Goal: Information Seeking & Learning: Learn about a topic

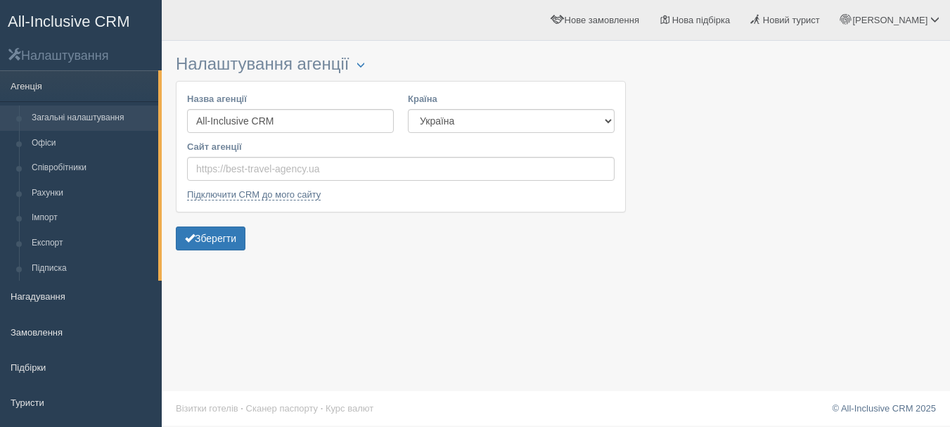
click at [110, 16] on span "All-Inclusive CRM" at bounding box center [69, 22] width 122 height 18
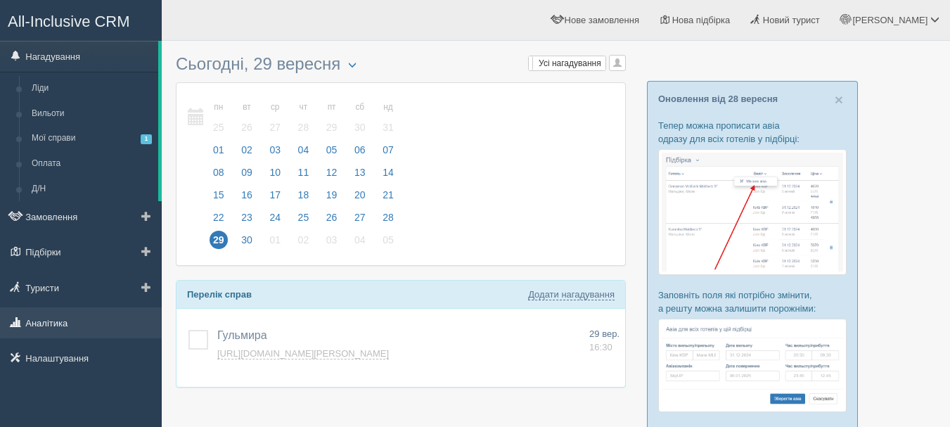
click at [78, 312] on link "Аналітика" at bounding box center [81, 322] width 162 height 31
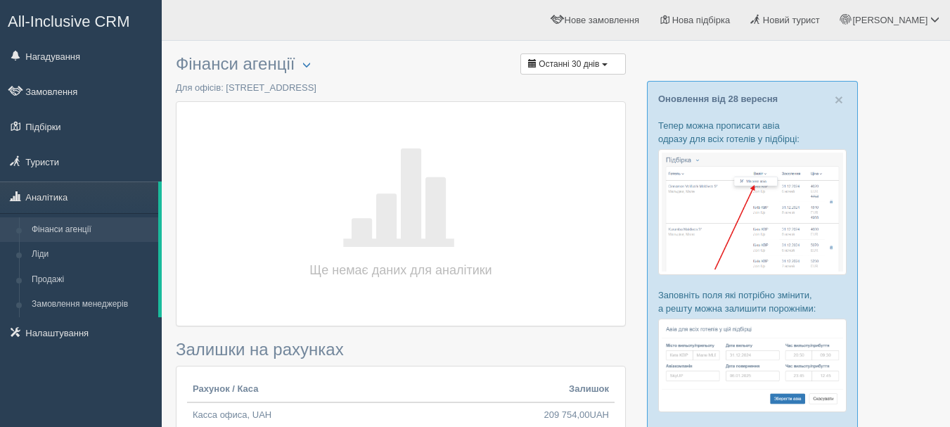
scroll to position [70, 0]
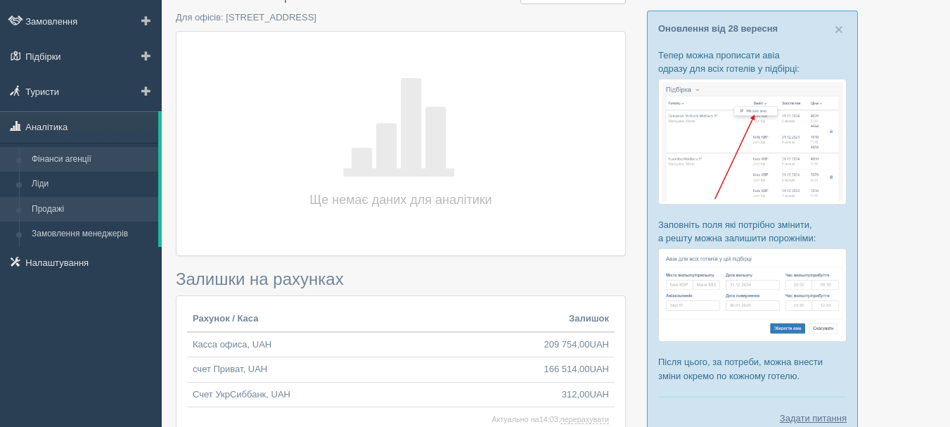
click at [101, 206] on link "Продажі" at bounding box center [91, 209] width 133 height 25
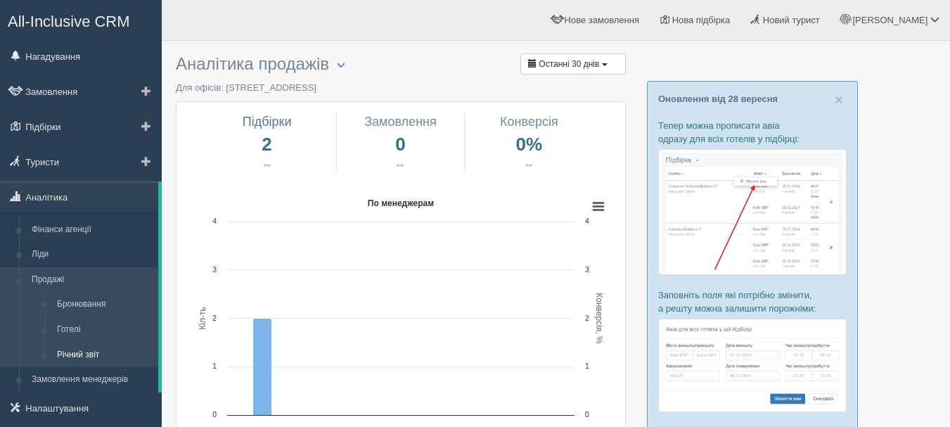
click at [103, 349] on link "Річний звіт" at bounding box center [105, 354] width 108 height 25
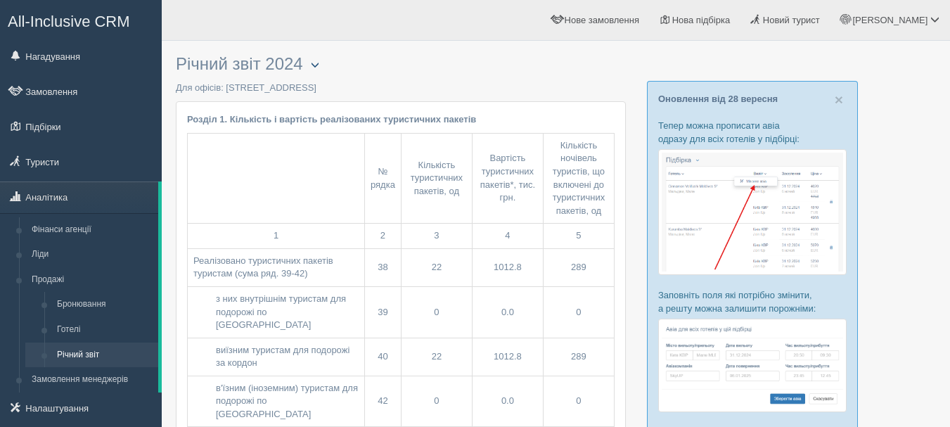
click at [320, 58] on button "button" at bounding box center [315, 65] width 24 height 17
click at [432, 57] on h3 "Річний звіт 2024 Обрати офіс Скачати в Excel" at bounding box center [401, 64] width 450 height 19
click at [318, 67] on span "button" at bounding box center [315, 64] width 8 height 8
click at [347, 84] on link "Обрати офіс" at bounding box center [359, 87] width 111 height 23
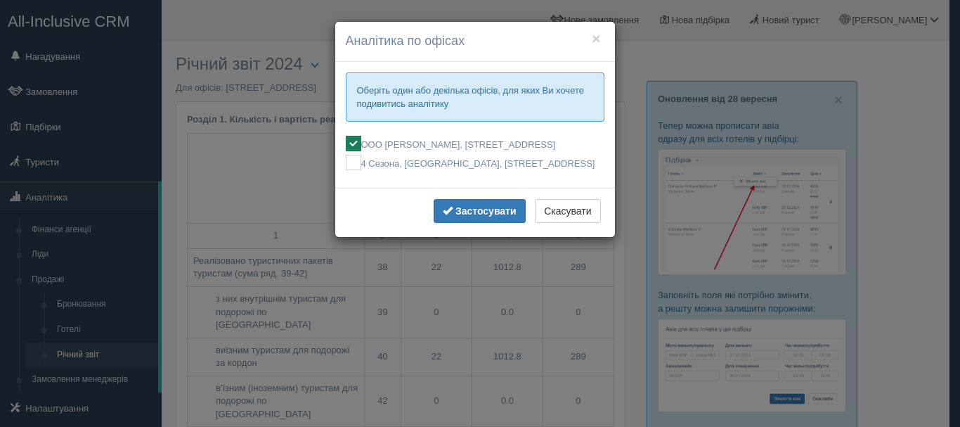
click at [323, 44] on div "× Аналітика по офісах Оберіть один або декілька офісів, для яких Ви хочете поди…" at bounding box center [480, 213] width 960 height 427
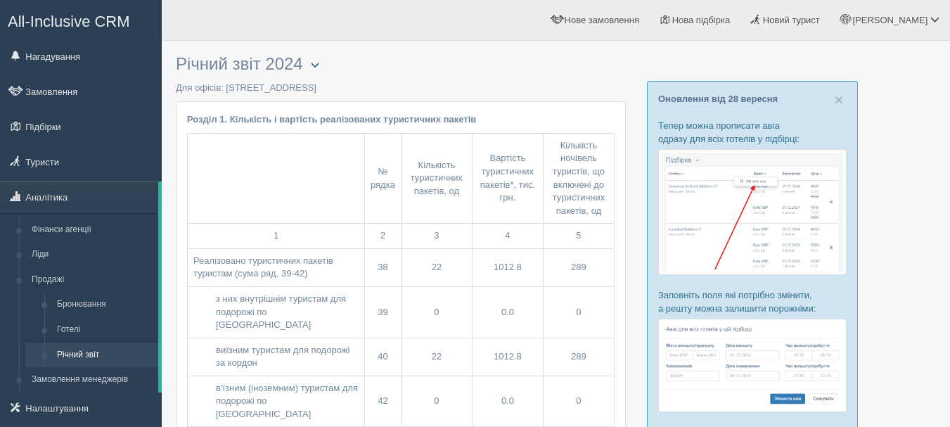
click at [319, 69] on span "button" at bounding box center [315, 64] width 8 height 8
click at [93, 22] on span "All-Inclusive CRM" at bounding box center [69, 22] width 122 height 18
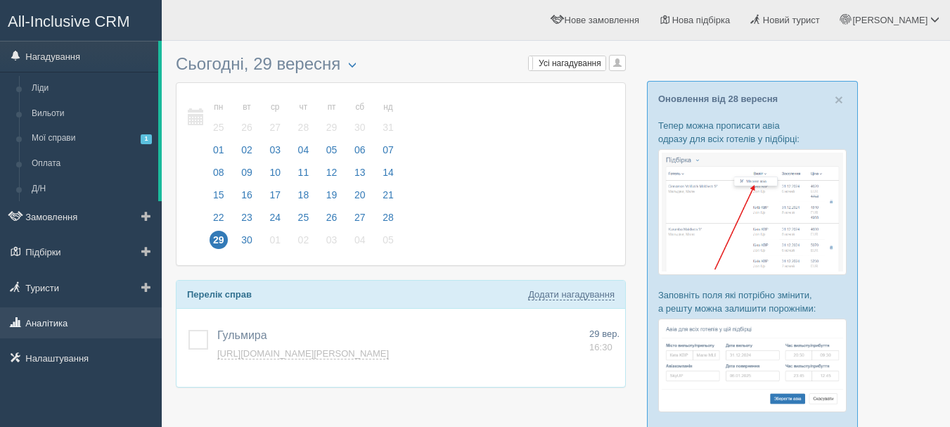
click at [116, 312] on link "Аналітика" at bounding box center [81, 322] width 162 height 31
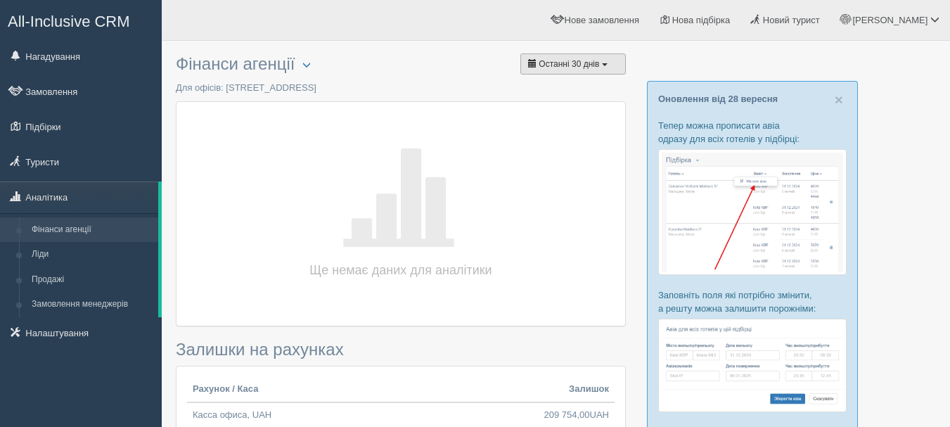
click at [548, 62] on span "Останні 30 днів" at bounding box center [568, 64] width 60 height 10
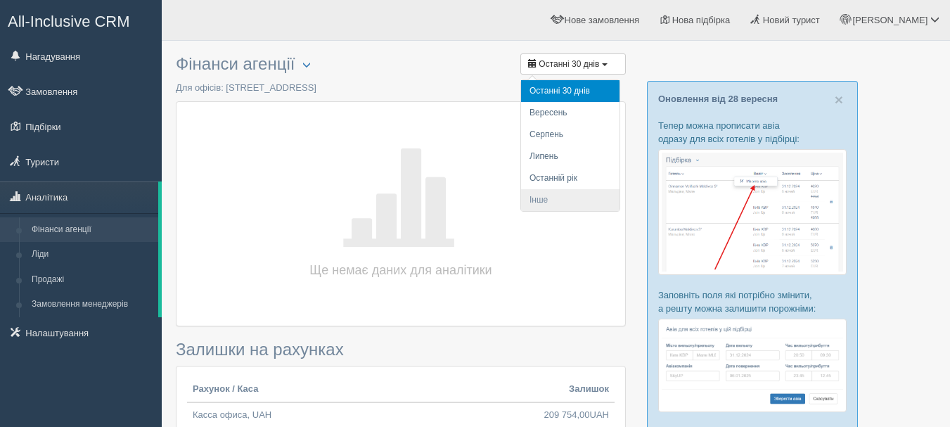
click at [545, 201] on li "Інше" at bounding box center [570, 200] width 98 height 22
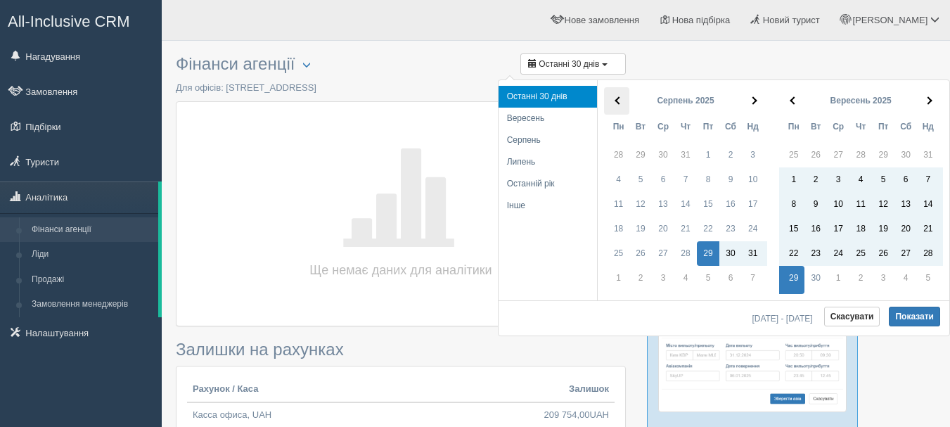
click at [620, 99] on span at bounding box center [618, 101] width 8 height 8
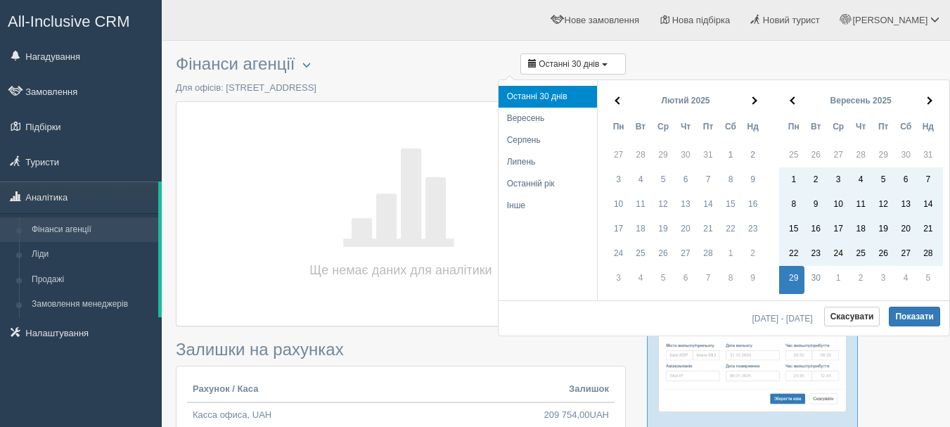
click at [620, 99] on span at bounding box center [618, 101] width 8 height 8
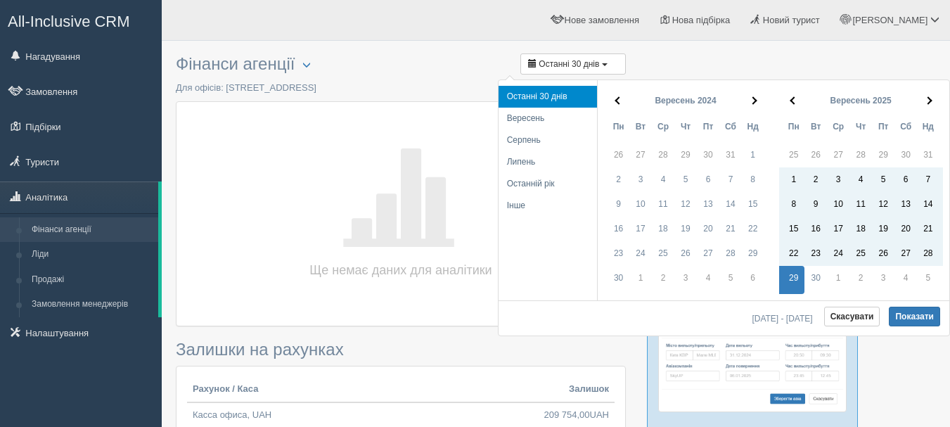
click at [620, 99] on span at bounding box center [618, 101] width 8 height 8
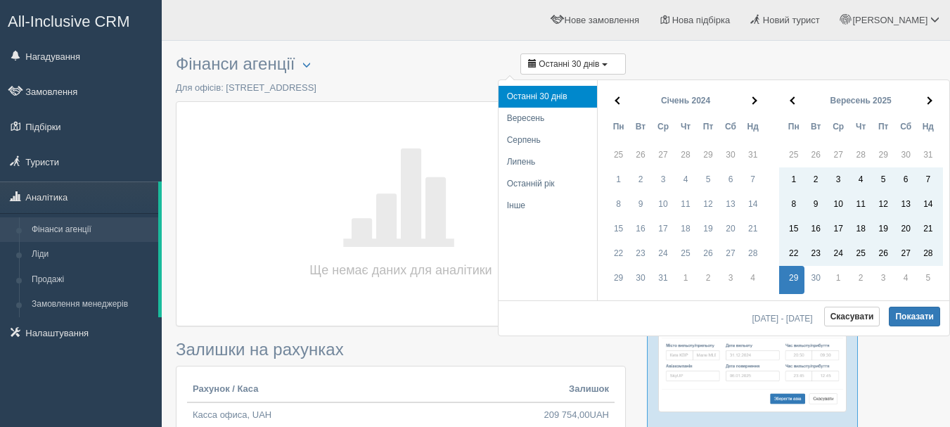
click at [620, 99] on span at bounding box center [618, 101] width 8 height 8
click at [619, 99] on span at bounding box center [618, 101] width 8 height 8
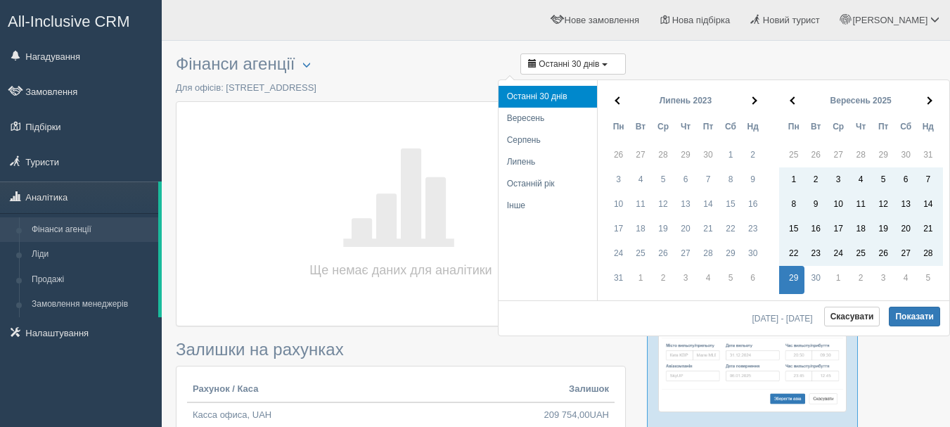
click at [619, 99] on span at bounding box center [618, 101] width 8 height 8
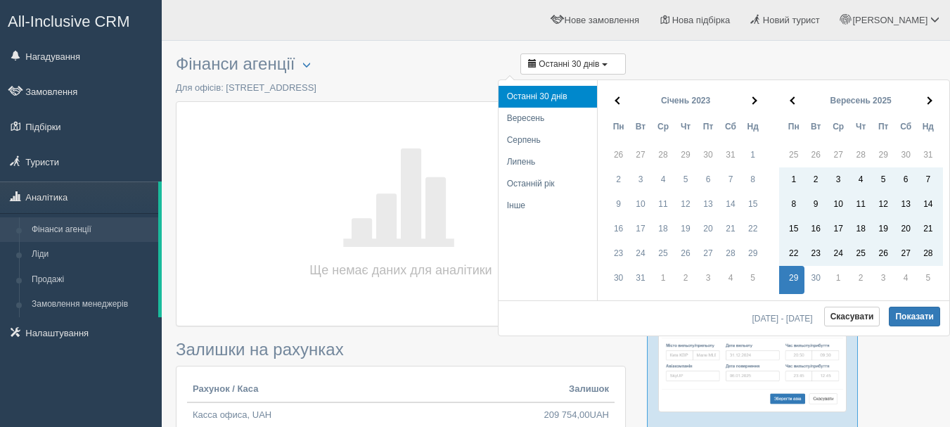
click at [619, 99] on span at bounding box center [618, 101] width 8 height 8
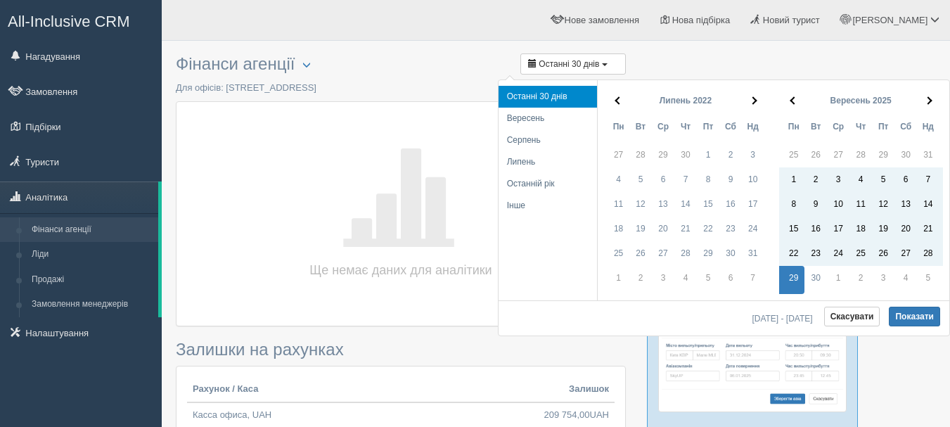
click at [619, 99] on span at bounding box center [618, 101] width 8 height 8
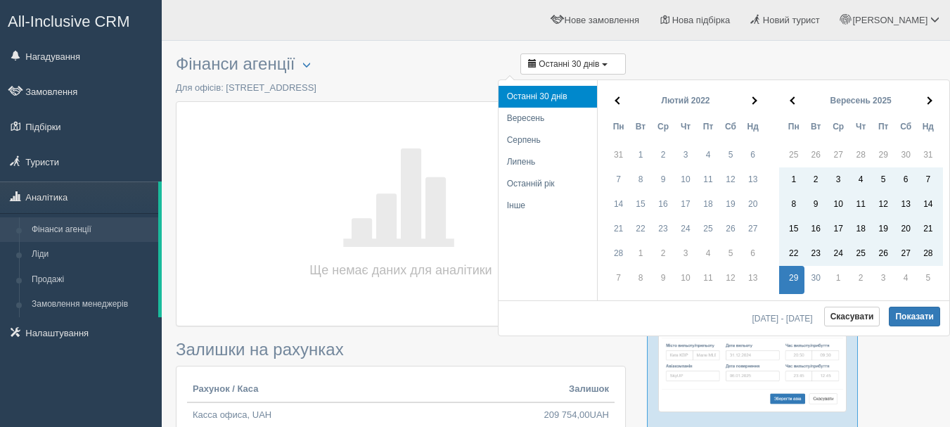
click at [619, 99] on span at bounding box center [618, 101] width 8 height 8
click at [618, 99] on span at bounding box center [618, 101] width 8 height 8
click at [607, 110] on th at bounding box center [616, 100] width 25 height 27
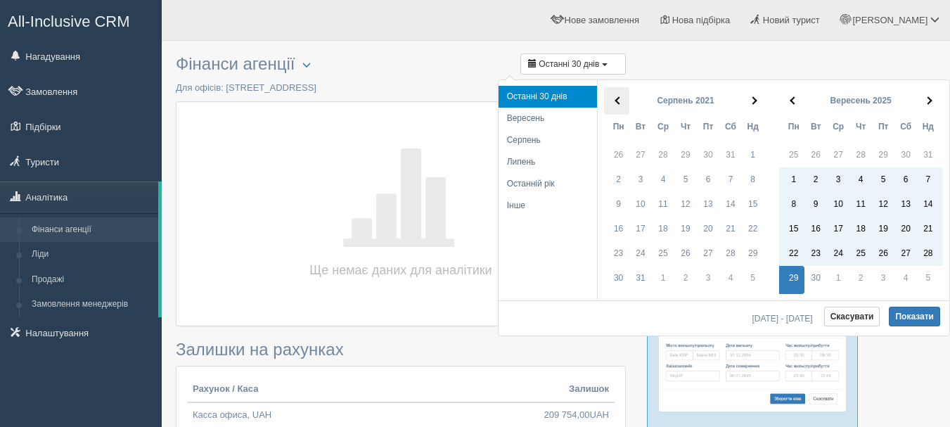
click at [607, 111] on th at bounding box center [616, 100] width 25 height 27
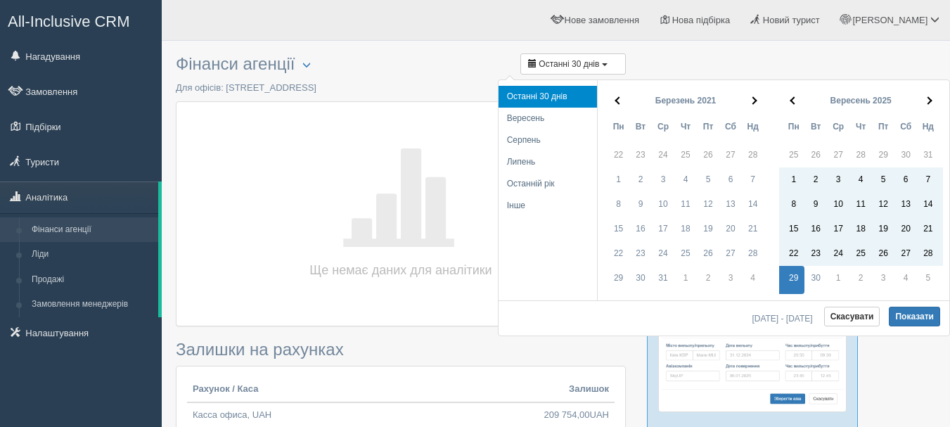
click at [607, 111] on th at bounding box center [616, 100] width 25 height 27
click at [605, 110] on th at bounding box center [616, 100] width 25 height 27
click at [760, 101] on th at bounding box center [754, 100] width 25 height 27
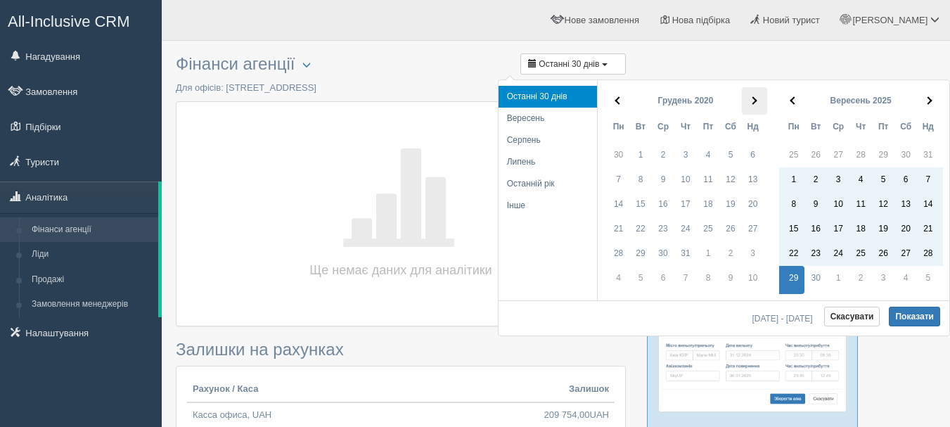
click at [758, 101] on th at bounding box center [754, 100] width 25 height 27
click at [620, 96] on th at bounding box center [616, 100] width 25 height 27
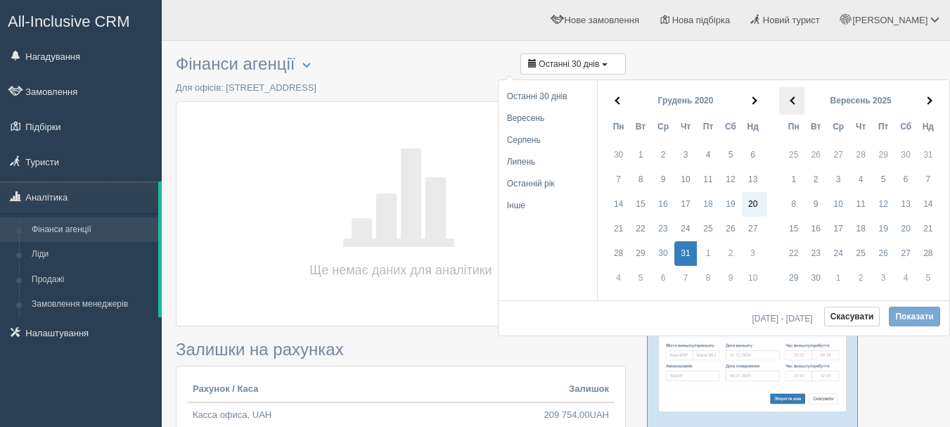
click at [801, 97] on th at bounding box center [791, 100] width 25 height 27
click at [802, 101] on th at bounding box center [791, 100] width 25 height 27
click at [803, 101] on th at bounding box center [791, 100] width 25 height 27
click at [801, 104] on th at bounding box center [791, 100] width 25 height 27
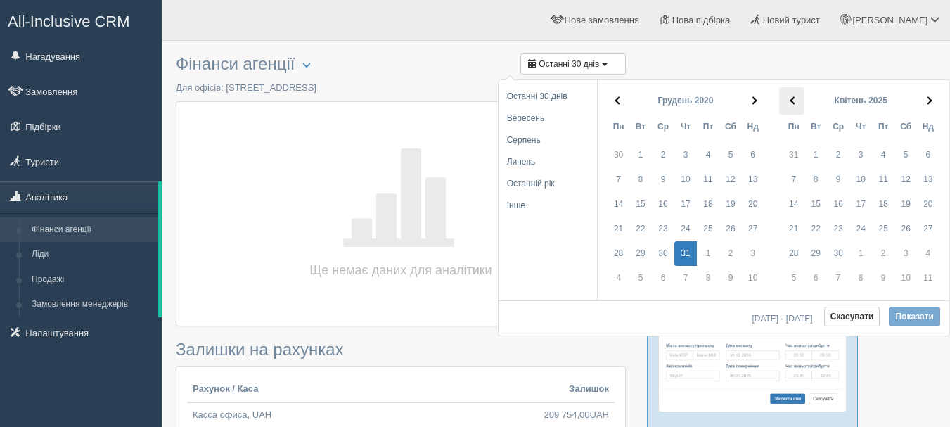
click at [798, 106] on th at bounding box center [791, 100] width 25 height 27
click at [796, 106] on th at bounding box center [791, 100] width 25 height 27
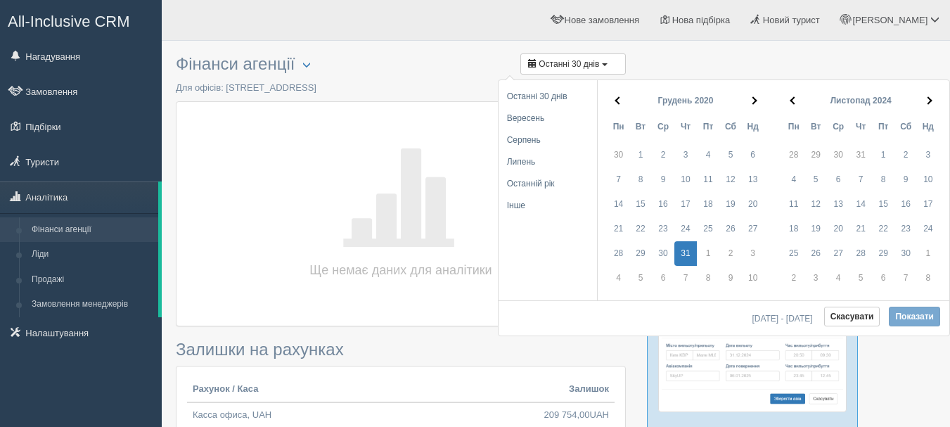
click at [796, 106] on th at bounding box center [791, 100] width 25 height 27
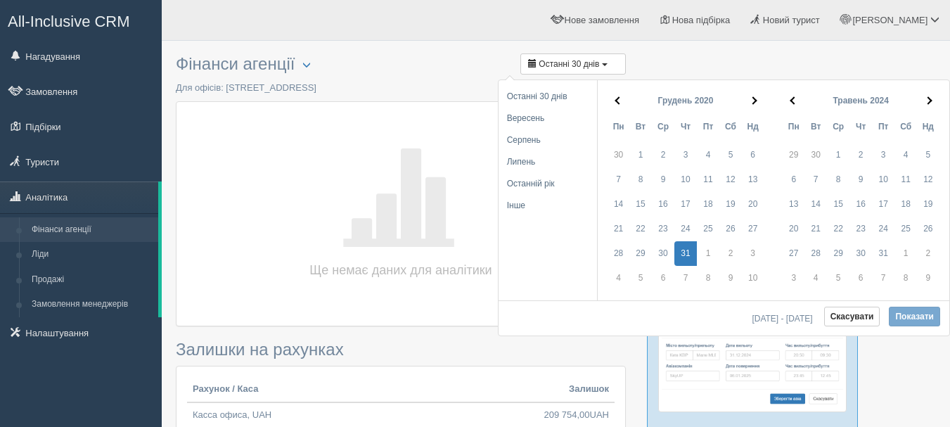
click at [796, 106] on th at bounding box center [791, 100] width 25 height 27
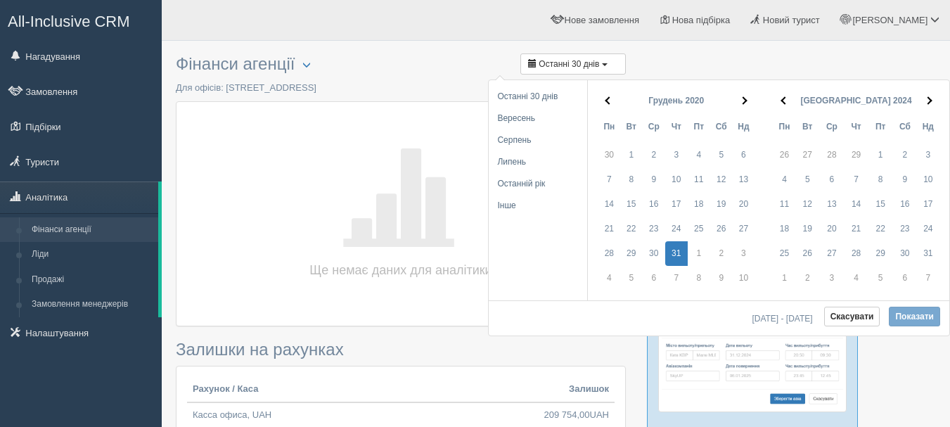
click at [795, 106] on th at bounding box center [782, 100] width 25 height 27
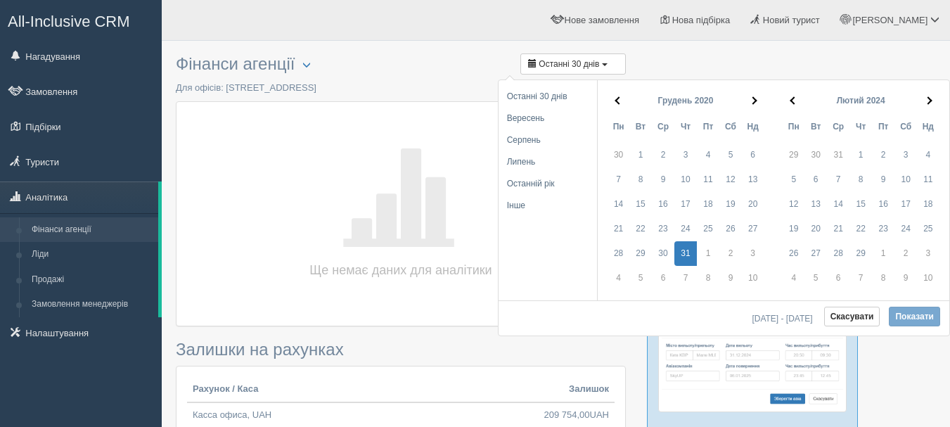
click at [796, 106] on th at bounding box center [791, 100] width 25 height 27
click at [795, 108] on th at bounding box center [791, 100] width 25 height 27
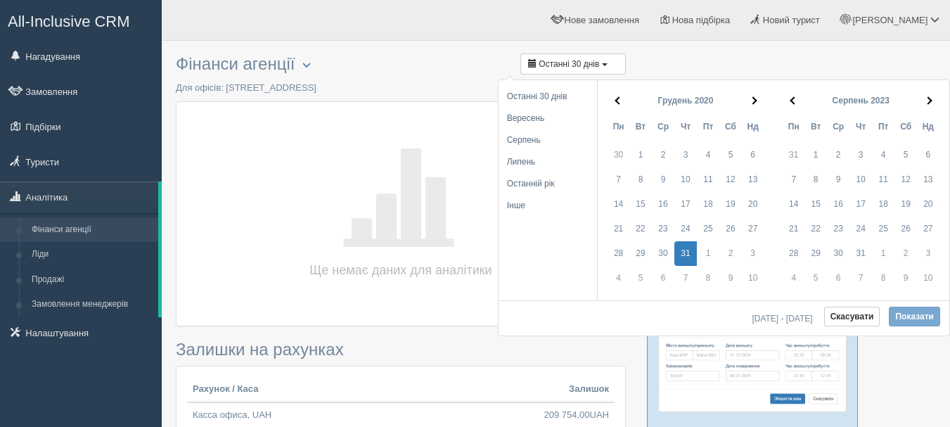
click at [795, 108] on th at bounding box center [791, 100] width 25 height 27
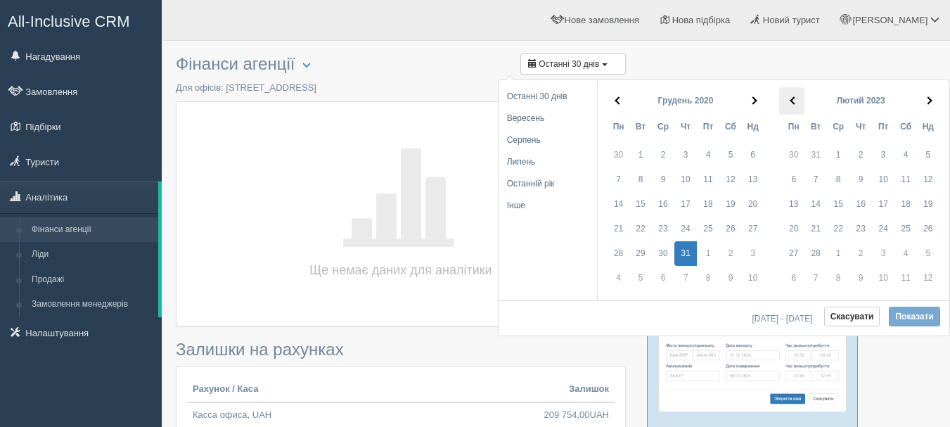
click at [794, 108] on th at bounding box center [791, 100] width 25 height 27
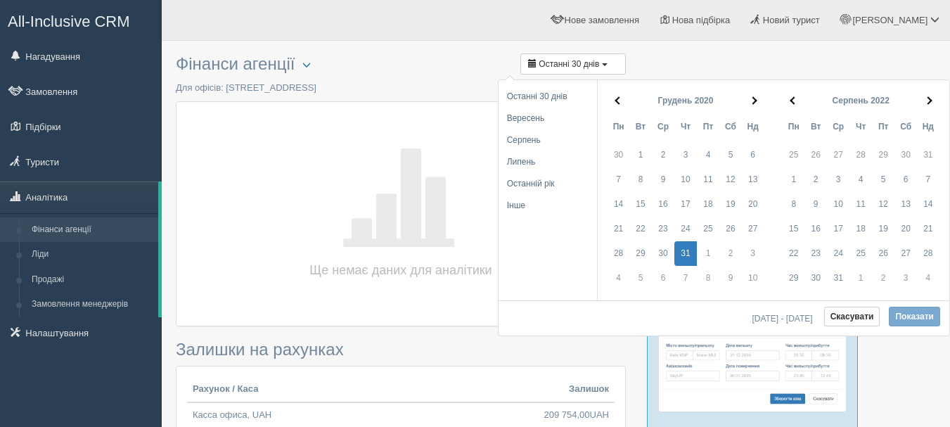
click at [794, 108] on th at bounding box center [791, 100] width 25 height 27
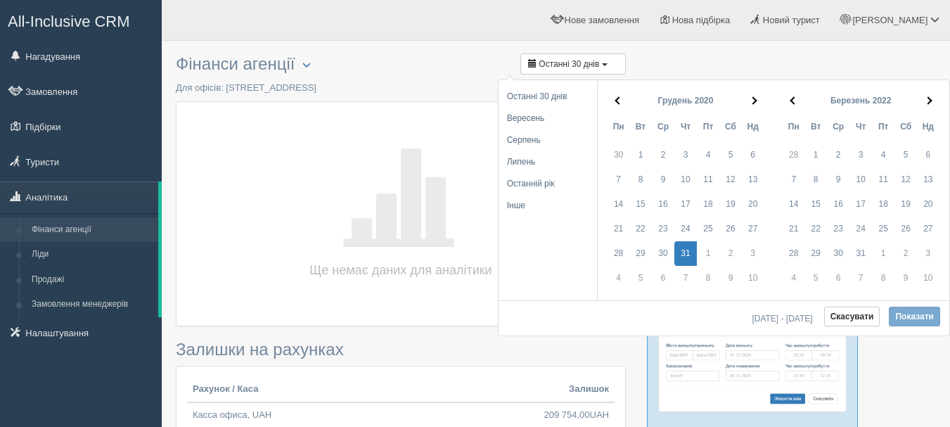
click at [794, 108] on th at bounding box center [791, 100] width 25 height 27
click at [934, 100] on th at bounding box center [929, 100] width 25 height 27
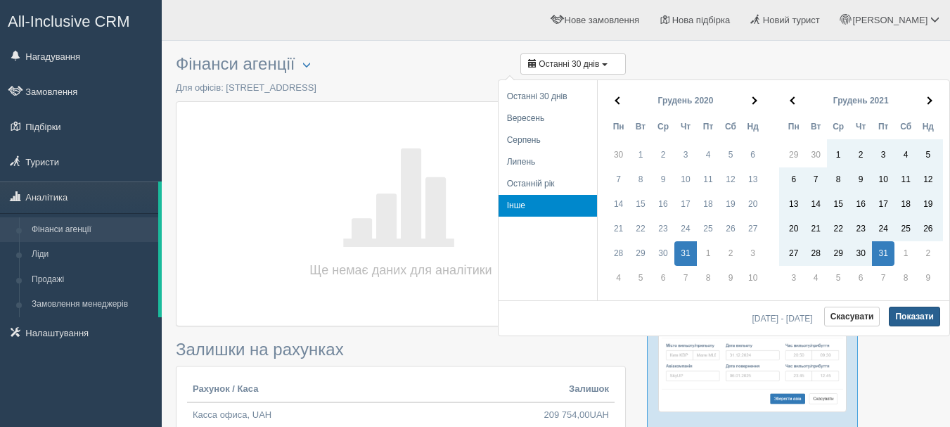
click at [907, 314] on button "Показати" at bounding box center [913, 316] width 51 height 20
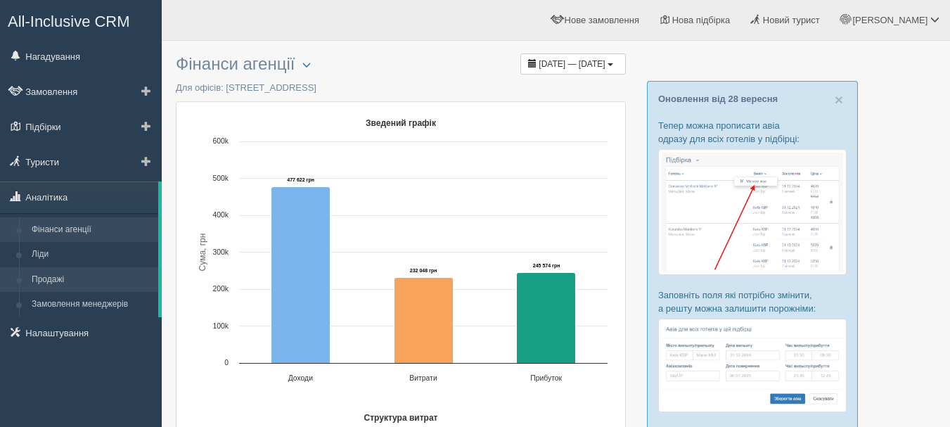
click at [105, 281] on link "Продажі" at bounding box center [91, 279] width 133 height 25
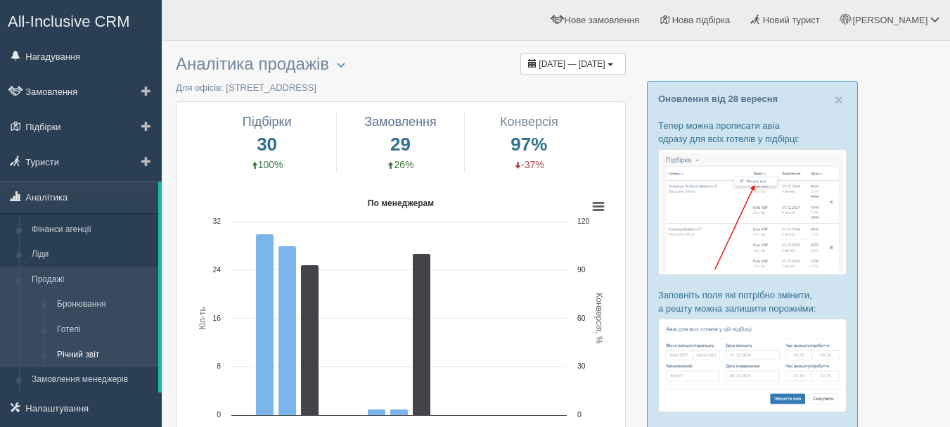
click at [101, 346] on link "Річний звіт" at bounding box center [105, 354] width 108 height 25
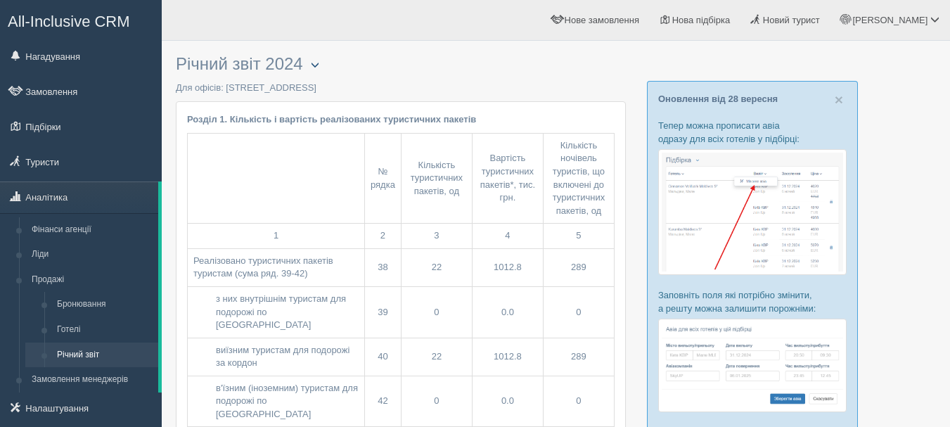
click at [318, 57] on button "button" at bounding box center [315, 65] width 24 height 17
click at [117, 13] on span "All-Inclusive CRM" at bounding box center [69, 22] width 122 height 18
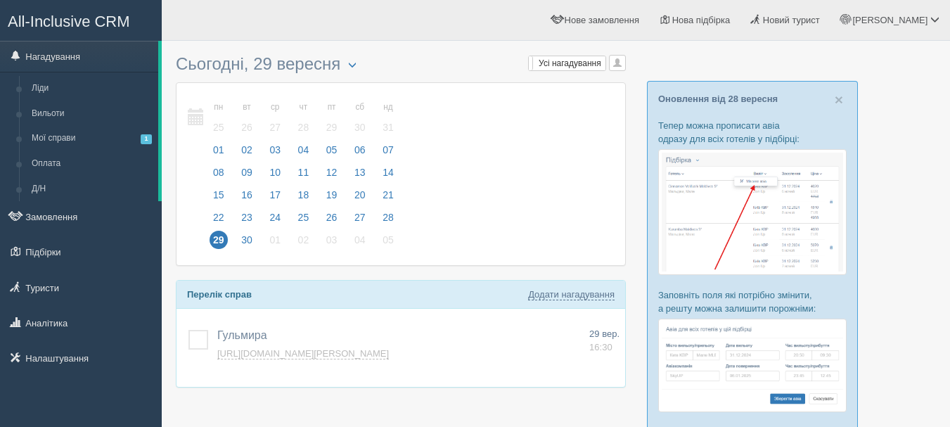
click at [89, 22] on span "All-Inclusive CRM" at bounding box center [69, 22] width 122 height 18
click at [512, 186] on div "пн 29 вт 30 ср 01 чт 02 пт 03 сб 04 нд 05 пн 25 вт 26 ср 27" at bounding box center [400, 174] width 448 height 182
click at [115, 18] on span "All-Inclusive CRM" at bounding box center [69, 22] width 122 height 18
click at [98, 14] on span "All-Inclusive CRM" at bounding box center [69, 22] width 122 height 18
click at [413, 66] on h3 "Сьогодні, 29 вересня" at bounding box center [401, 65] width 450 height 20
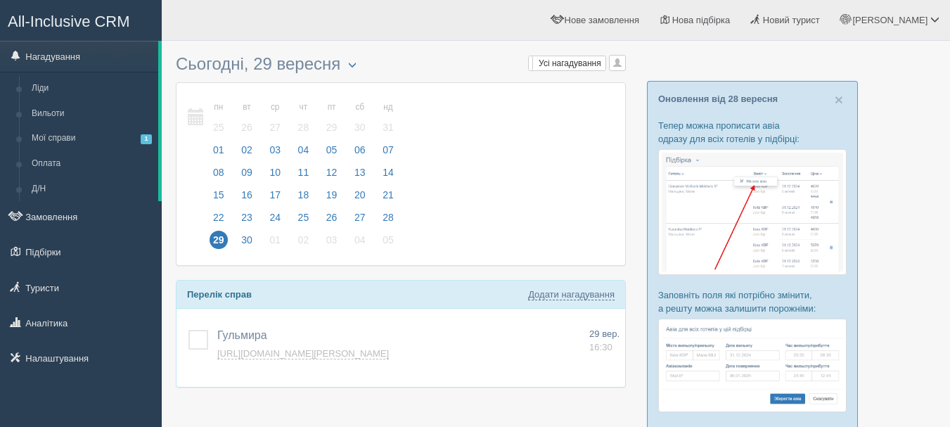
click at [447, 201] on div "пн 29 вт 30 ср 01 чт 02 пт 03 сб 04 нд 05 пн 25 вт 26 ср 27" at bounding box center [400, 174] width 448 height 182
click at [77, 322] on link "Аналітика" at bounding box center [81, 322] width 162 height 31
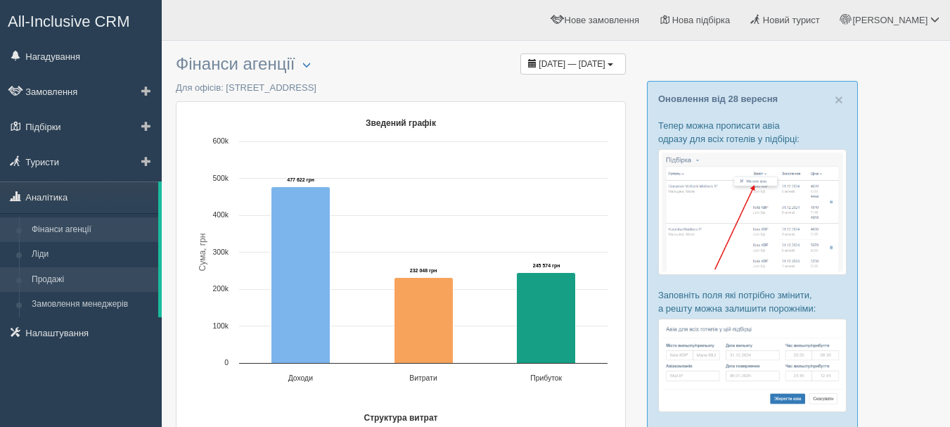
click at [80, 281] on link "Продажі" at bounding box center [91, 279] width 133 height 25
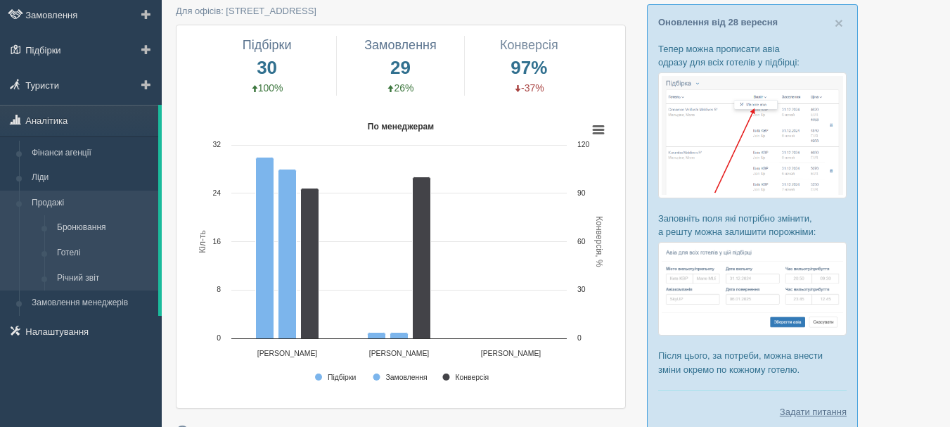
scroll to position [141, 0]
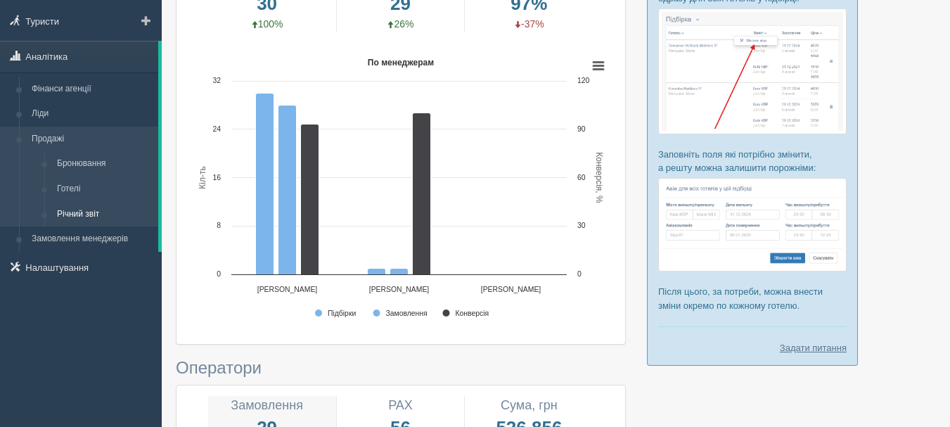
click at [108, 215] on link "Річний звіт" at bounding box center [105, 214] width 108 height 25
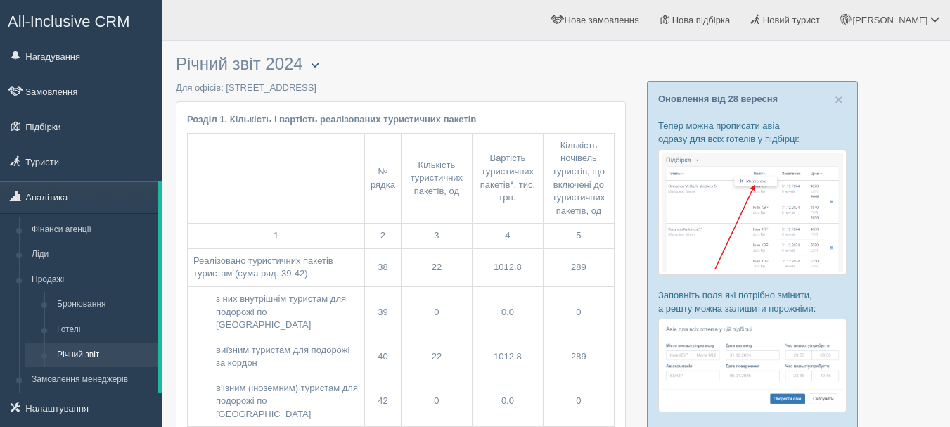
click at [318, 60] on span "button" at bounding box center [315, 64] width 8 height 8
click at [349, 86] on link "Обрати офіс" at bounding box center [359, 87] width 111 height 23
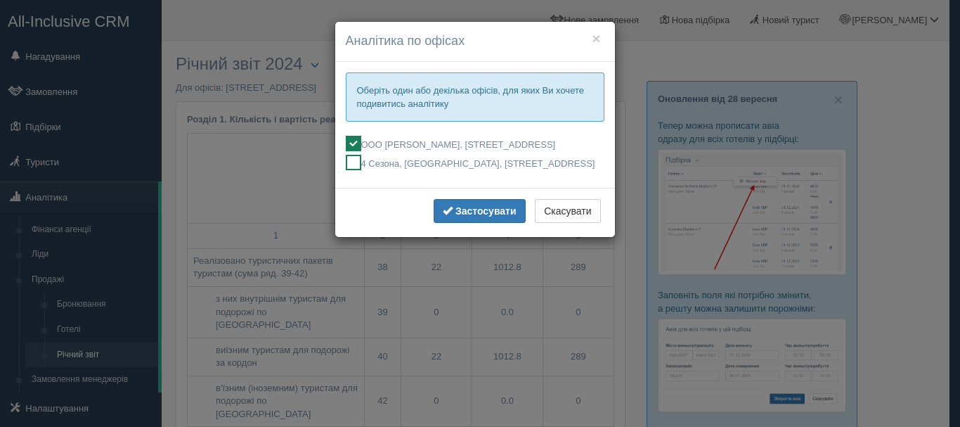
click at [456, 163] on label "4 Сезона, [GEOGRAPHIC_DATA], [STREET_ADDRESS]" at bounding box center [475, 162] width 259 height 15
checkbox input "true"
click at [310, 28] on div "× Аналітика по офісах Оберіть один або декілька офісів, для яких [PERSON_NAME] …" at bounding box center [480, 213] width 960 height 427
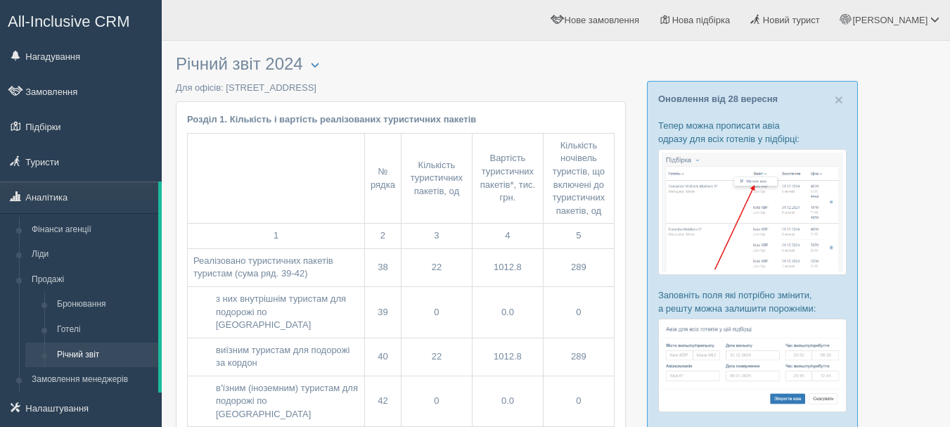
click at [103, 19] on span "All-Inclusive CRM" at bounding box center [69, 22] width 122 height 18
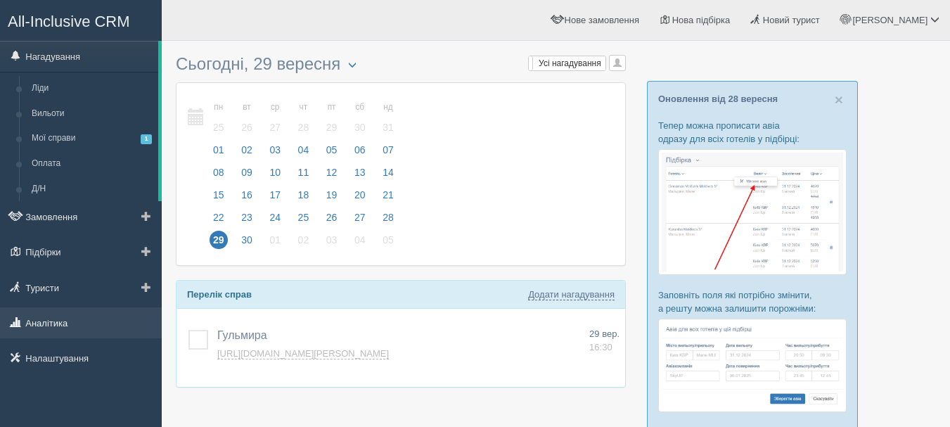
click at [95, 313] on link "Аналітика" at bounding box center [81, 322] width 162 height 31
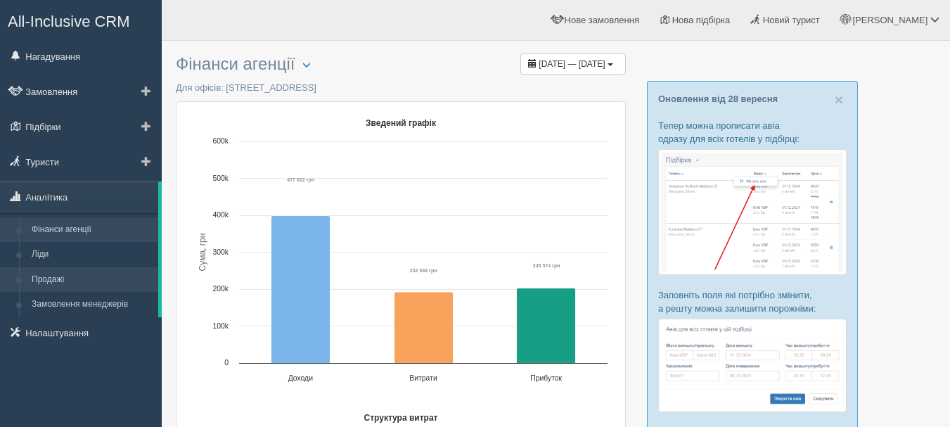
click at [75, 285] on link "Продажі" at bounding box center [91, 279] width 133 height 25
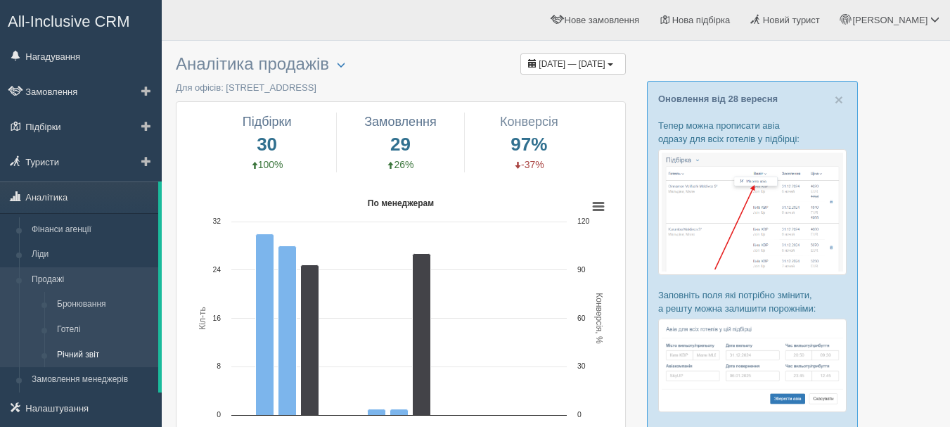
click at [105, 348] on link "Річний звіт" at bounding box center [105, 354] width 108 height 25
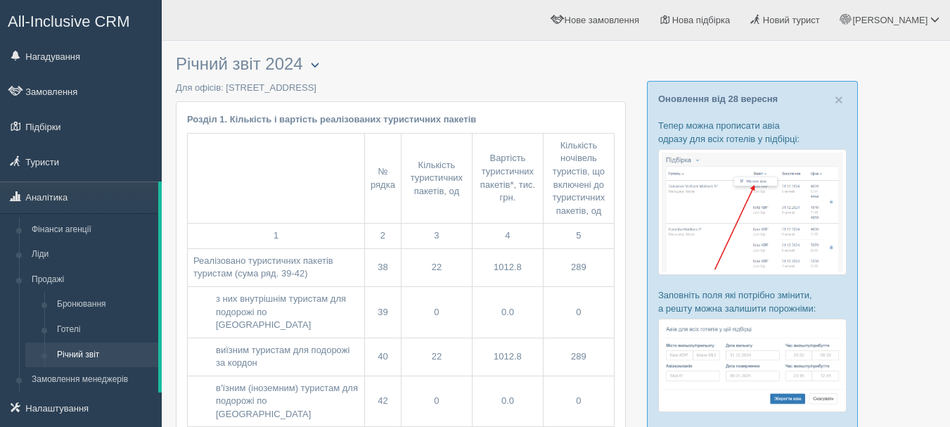
click at [316, 56] on div "Обрати офіс Скачати в Excel" at bounding box center [316, 64] width 27 height 19
click at [319, 65] on span "button" at bounding box center [315, 64] width 8 height 8
click at [389, 88] on link "Обрати офіс" at bounding box center [359, 87] width 111 height 23
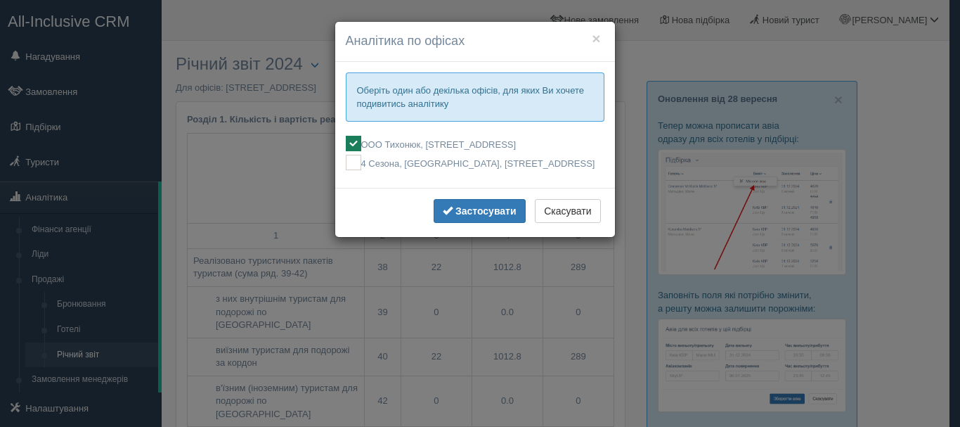
click at [627, 278] on div "× Аналітика по офісах Оберіть один або декілька офісів, для яких [PERSON_NAME] …" at bounding box center [480, 213] width 960 height 427
